Goal: Task Accomplishment & Management: Manage account settings

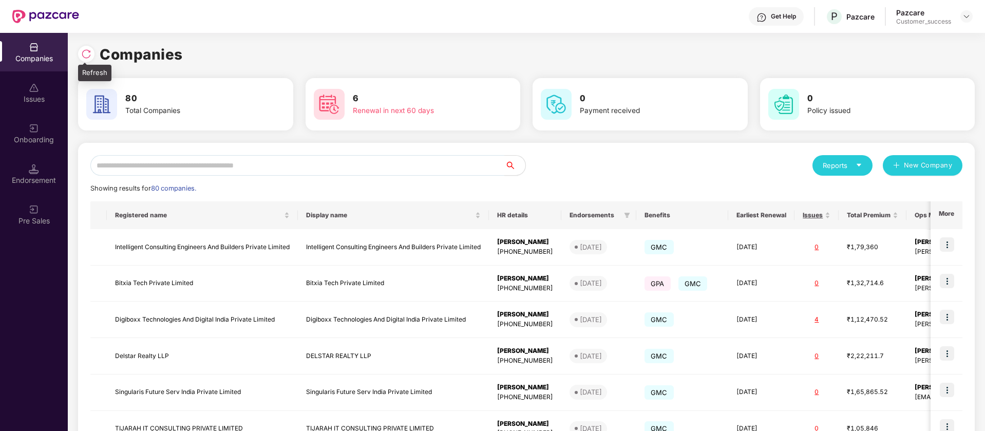
click at [88, 52] on img at bounding box center [86, 54] width 10 height 10
click at [456, 162] on input "text" at bounding box center [297, 165] width 415 height 21
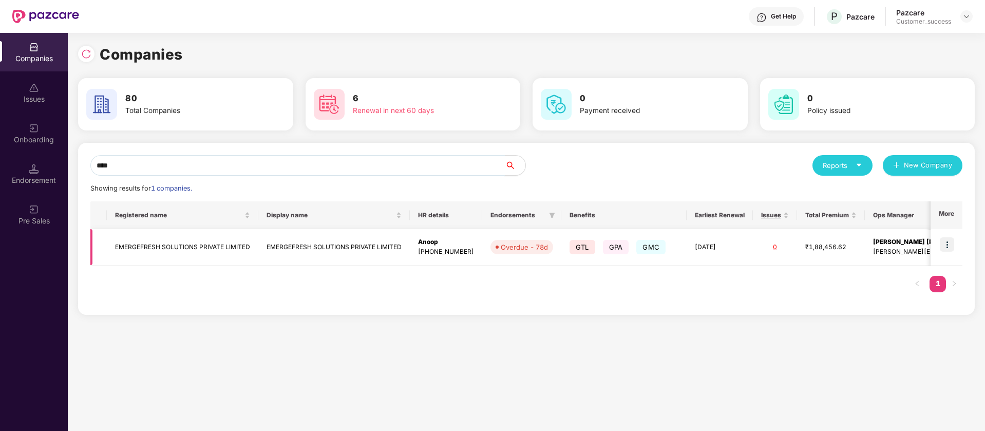
type input "****"
click at [951, 245] on img at bounding box center [947, 244] width 14 height 14
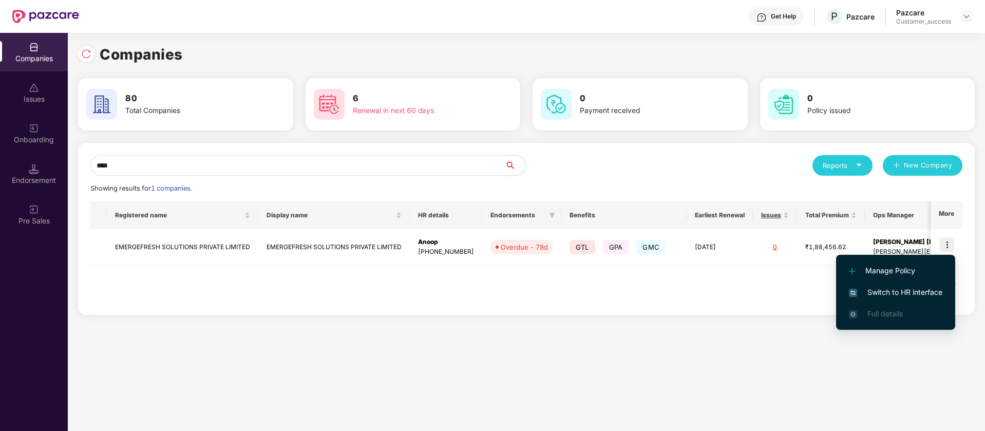
click at [884, 292] on span "Switch to HR interface" at bounding box center [896, 292] width 94 height 11
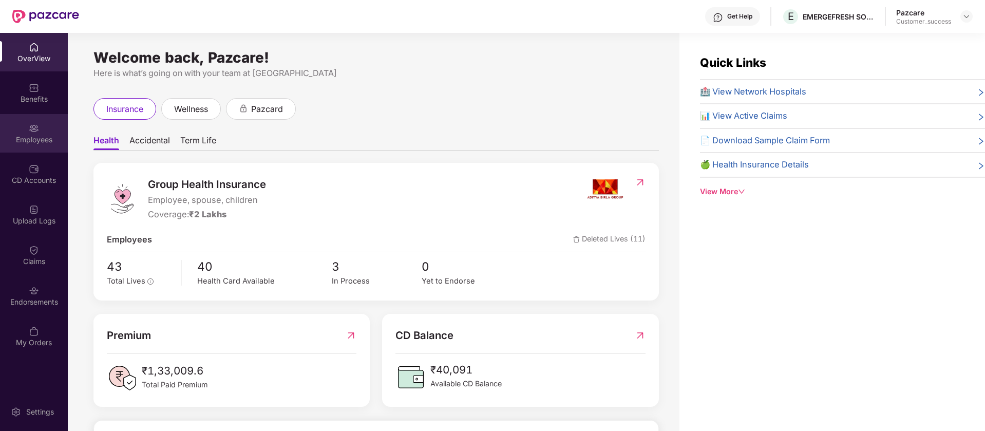
click at [30, 139] on div "Employees" at bounding box center [34, 140] width 68 height 10
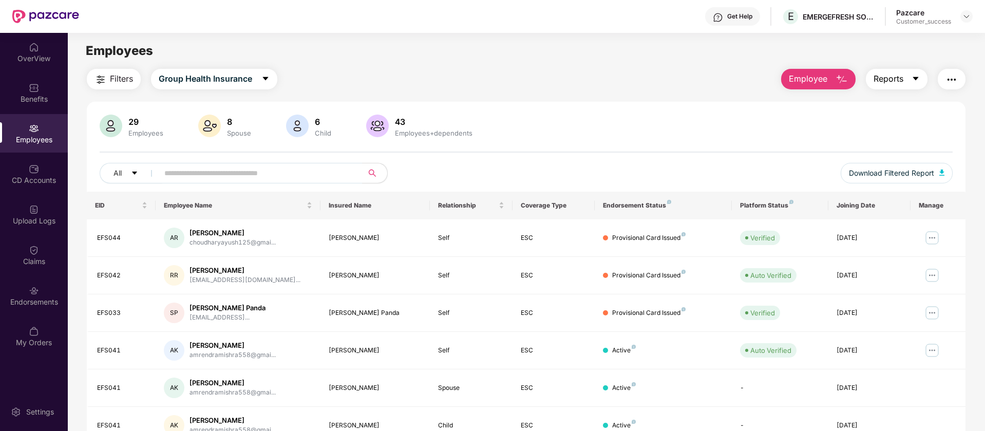
click at [900, 74] on span "Reports" at bounding box center [889, 78] width 30 height 13
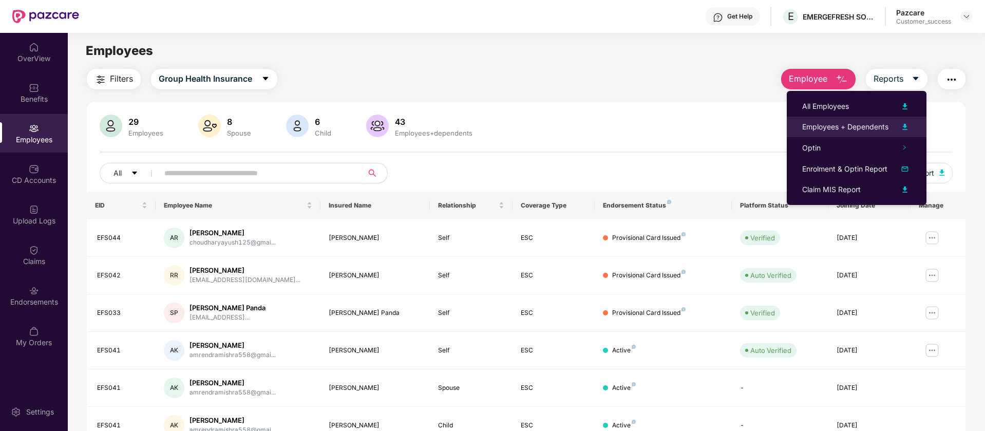
click at [906, 127] on img at bounding box center [905, 127] width 12 height 12
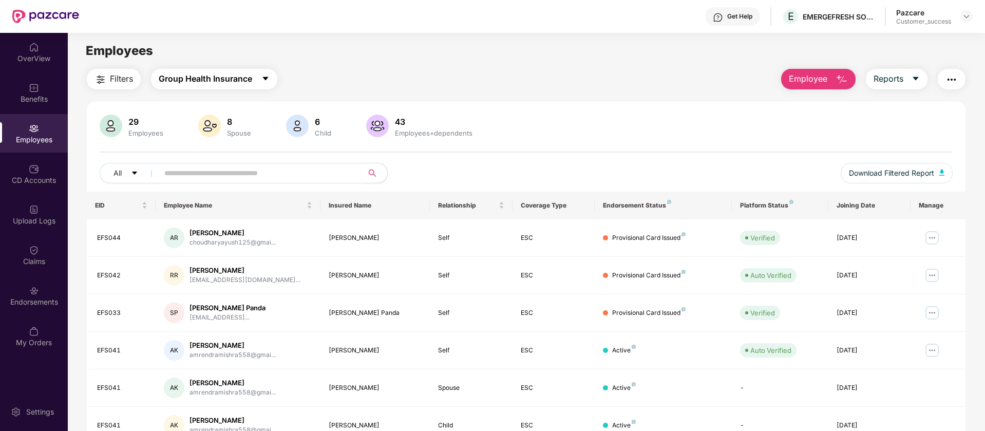
click at [184, 80] on span "Group Health Insurance" at bounding box center [206, 78] width 94 height 13
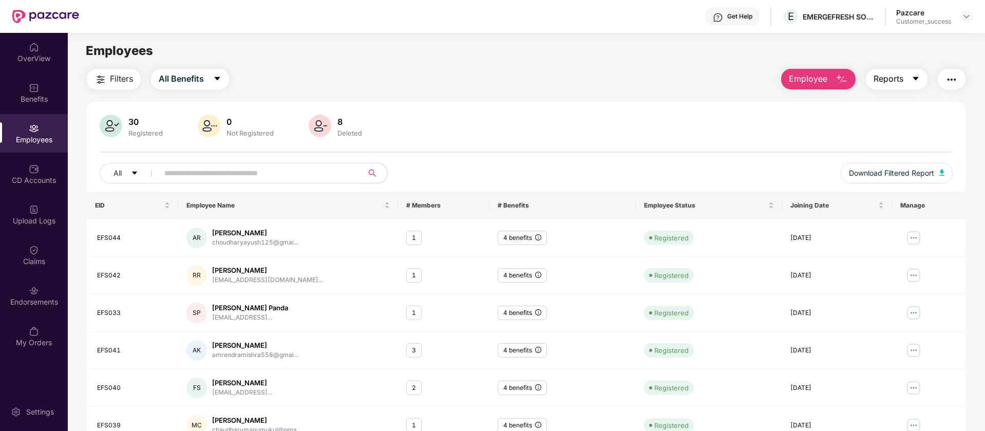
click at [887, 80] on span "Reports" at bounding box center [889, 78] width 30 height 13
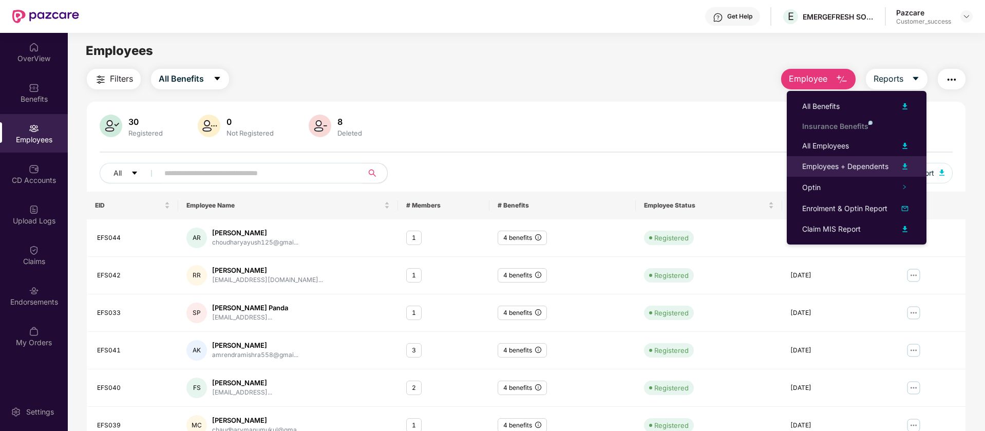
click at [867, 167] on div "Employees + Dependents" at bounding box center [845, 166] width 86 height 11
